Goal: Transaction & Acquisition: Purchase product/service

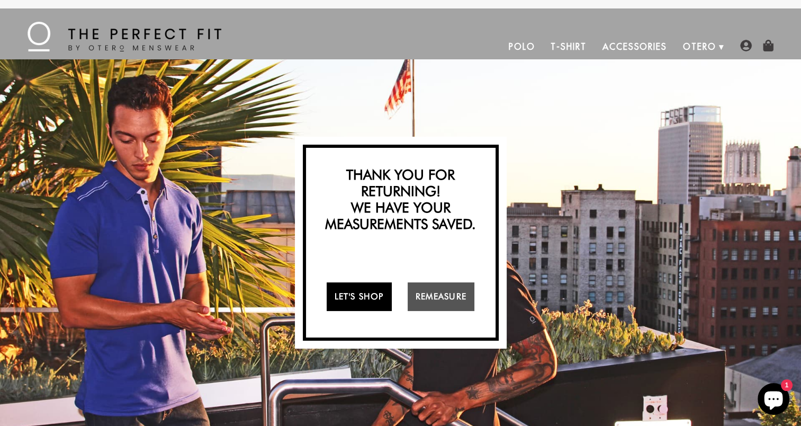
click at [363, 303] on link "Let's Shop" at bounding box center [359, 296] width 65 height 29
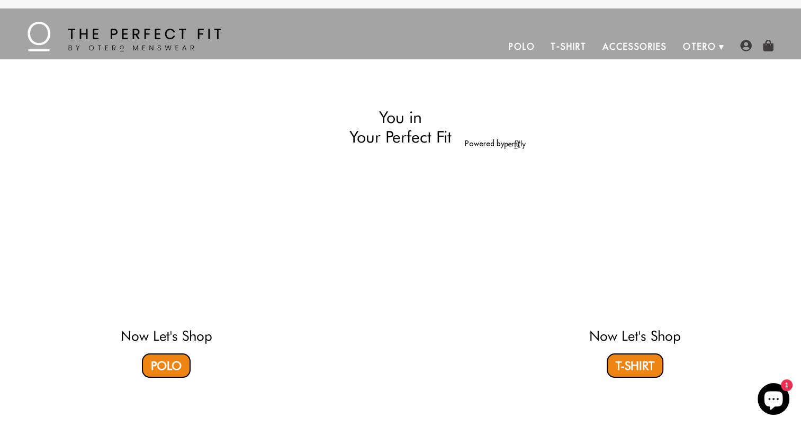
select select "58-59"
select select "triangle"
select select "L"
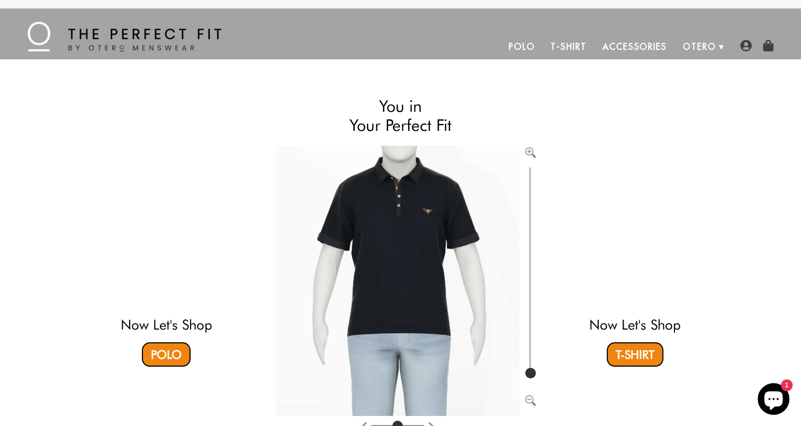
click at [525, 47] on link "Polo" at bounding box center [522, 46] width 42 height 25
